Goal: Task Accomplishment & Management: Use online tool/utility

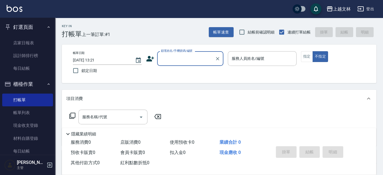
scroll to position [0, 0]
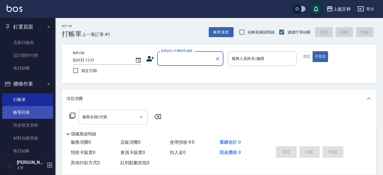
click at [29, 110] on link "帳單列表" at bounding box center [27, 112] width 51 height 13
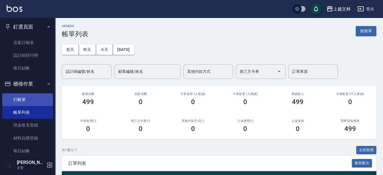
click at [23, 101] on link "打帳單" at bounding box center [27, 99] width 51 height 13
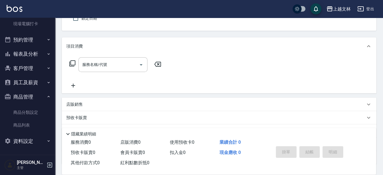
scroll to position [94, 0]
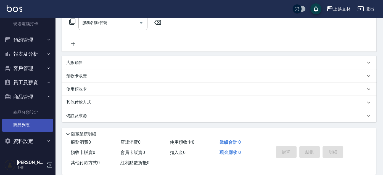
click at [33, 122] on link "商品列表" at bounding box center [27, 125] width 51 height 13
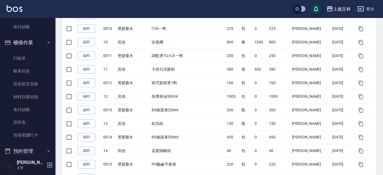
scroll to position [18, 0]
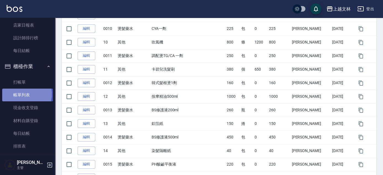
click at [25, 94] on link "帳單列表" at bounding box center [27, 94] width 51 height 13
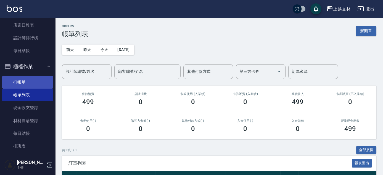
click at [19, 80] on link "打帳單" at bounding box center [27, 82] width 51 height 13
